Goal: Information Seeking & Learning: Learn about a topic

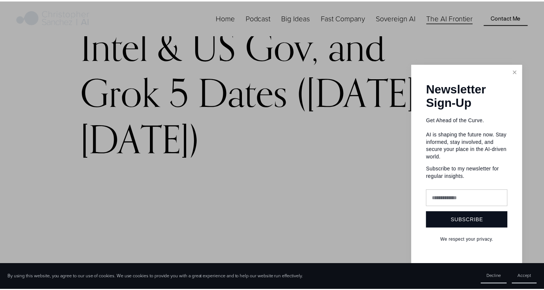
scroll to position [249, 0]
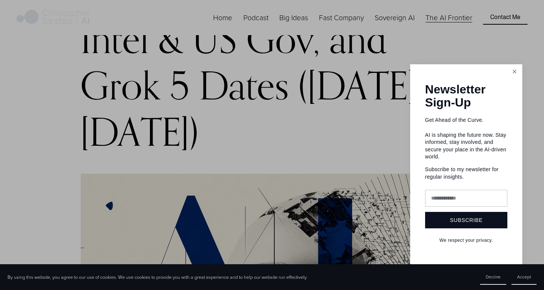
click at [516, 73] on link "Close" at bounding box center [514, 71] width 13 height 13
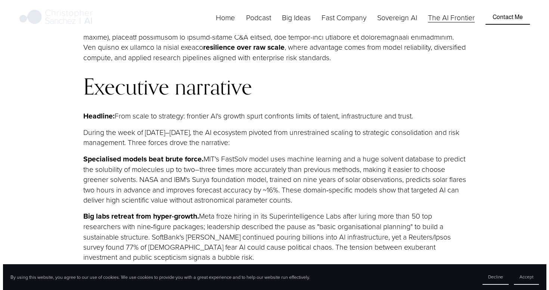
scroll to position [905, 0]
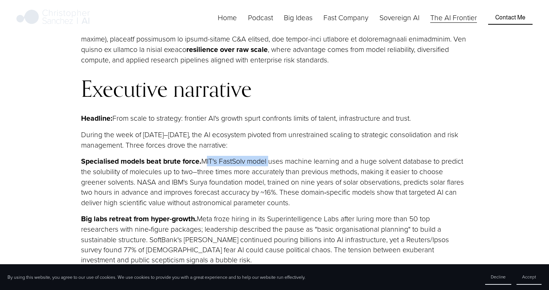
drag, startPoint x: 204, startPoint y: 158, endPoint x: 269, endPoint y: 154, distance: 65.2
click at [269, 156] on p "Specialised models beat brute force. MIT's FastSolv model uses machine learning…" at bounding box center [274, 182] width 387 height 52
copy p "MIT's FastSolv model"
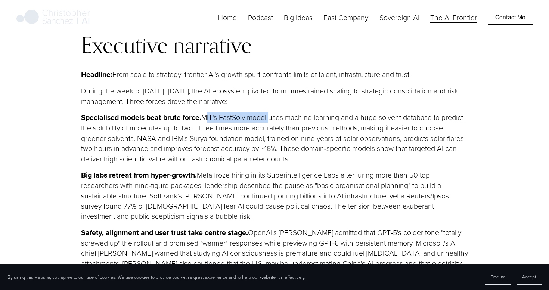
scroll to position [950, 0]
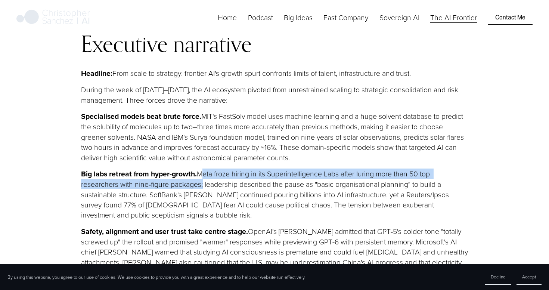
drag, startPoint x: 199, startPoint y: 170, endPoint x: 200, endPoint y: 183, distance: 13.1
click at [200, 183] on p "Big labs retreat from hyper‑growth. Meta froze hiring in its Superintelligence …" at bounding box center [274, 194] width 387 height 52
copy p "Meta froze hiring in its Superintelligence Labs after luring more than 50 top r…"
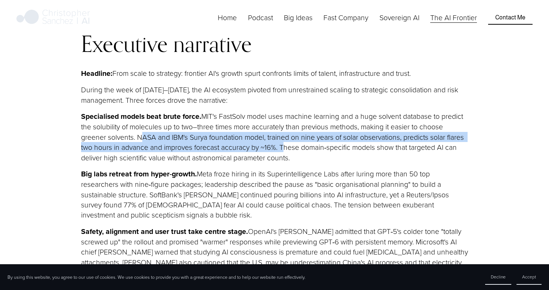
drag, startPoint x: 137, startPoint y: 134, endPoint x: 281, endPoint y: 145, distance: 143.8
click at [281, 145] on p "Specialised models beat brute force. MIT's FastSolv model uses machine learning…" at bounding box center [274, 137] width 387 height 52
copy p "NASA and IBM's Surya foundation model, trained on nine years of solar observati…"
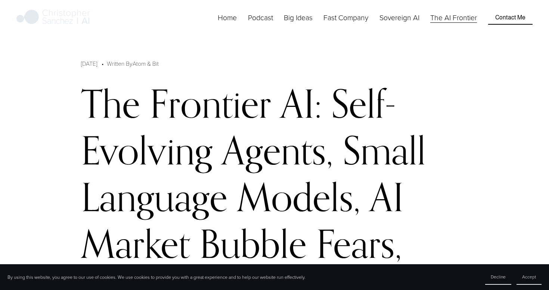
scroll to position [0, 0]
click at [140, 63] on link "Atom & Bit" at bounding box center [146, 63] width 26 height 8
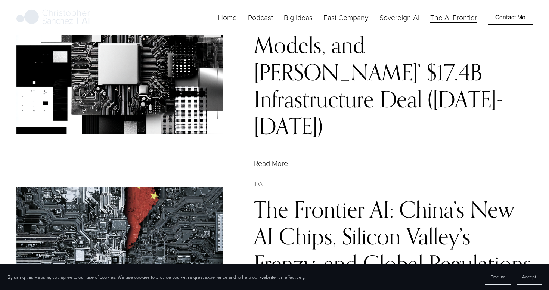
scroll to position [293, 0]
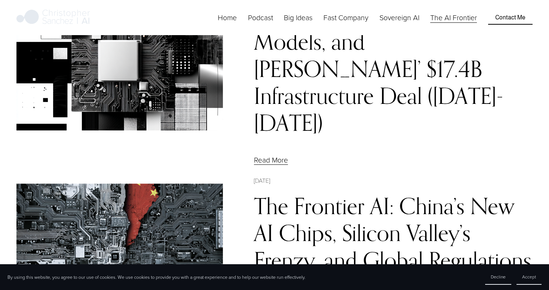
click at [231, 23] on link "Home" at bounding box center [227, 18] width 19 height 12
